Goal: Register for event/course

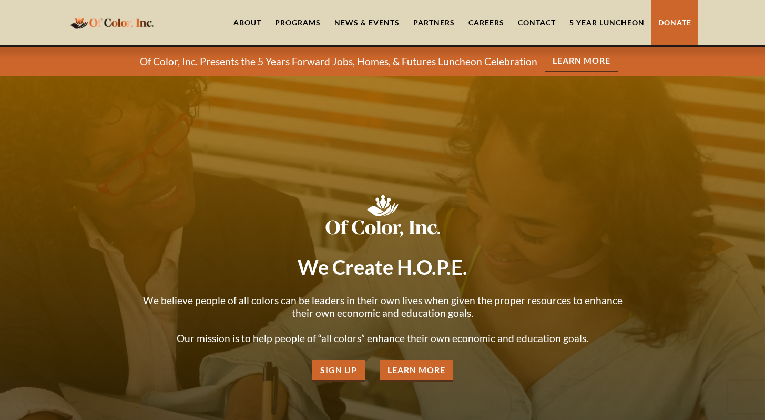
click at [604, 16] on link "5 Year Luncheon" at bounding box center [607, 22] width 89 height 45
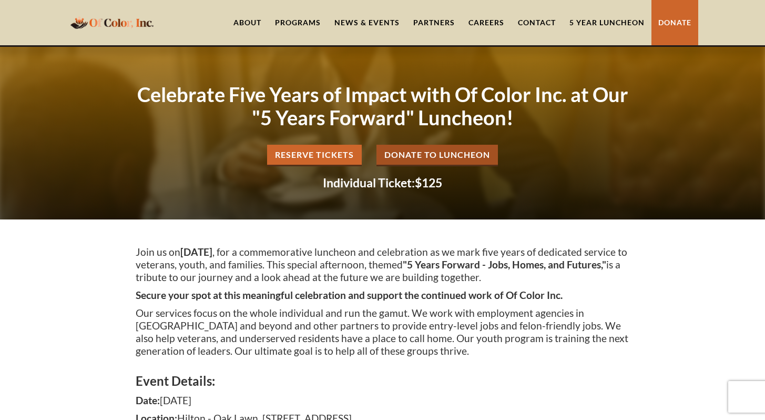
click at [327, 151] on link "Reserve Tickets" at bounding box center [314, 156] width 95 height 22
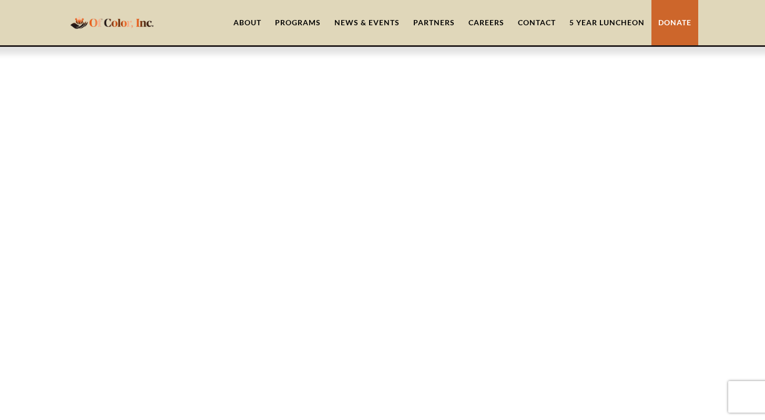
scroll to position [669, 0]
